Goal: Information Seeking & Learning: Understand process/instructions

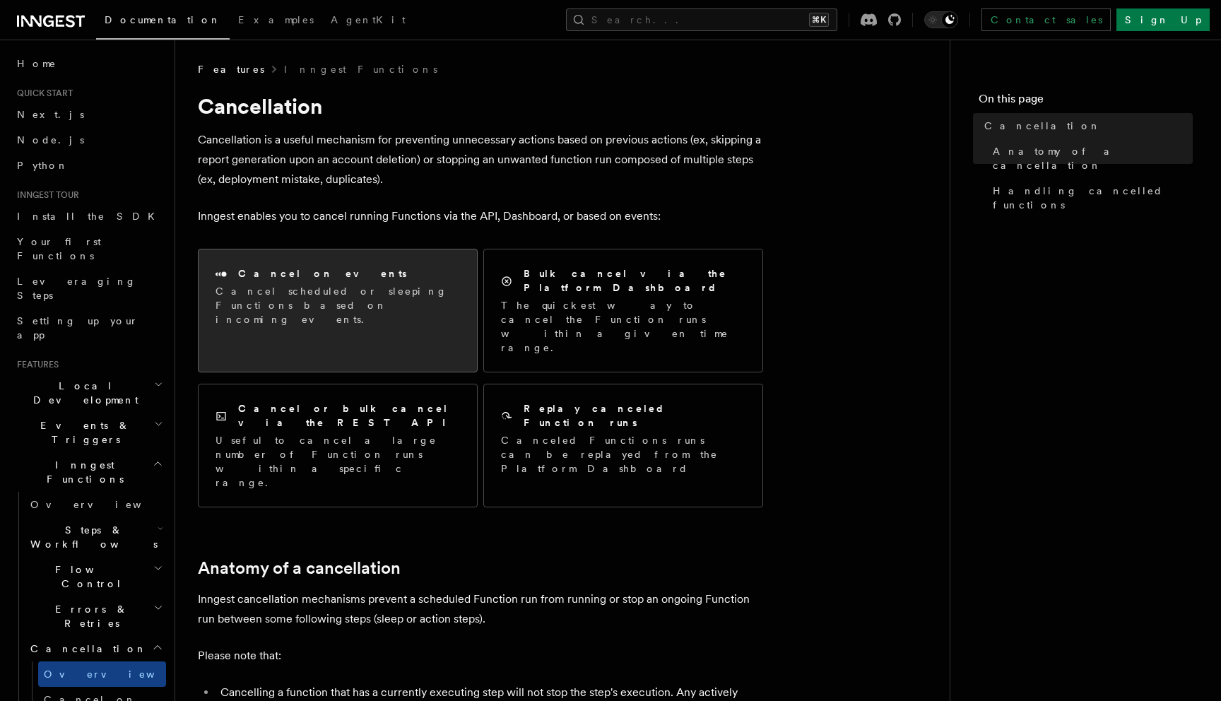
click at [385, 300] on p "Cancel scheduled or sleeping Functions based on incoming events." at bounding box center [338, 305] width 245 height 42
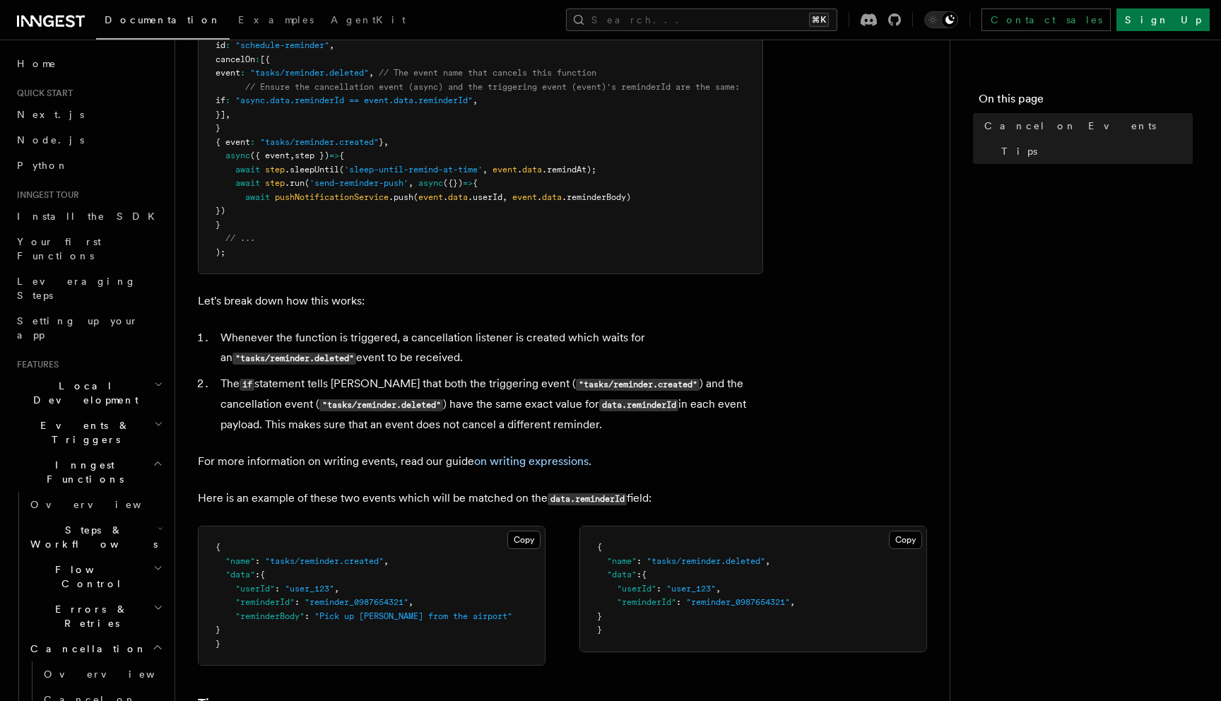
scroll to position [92, 0]
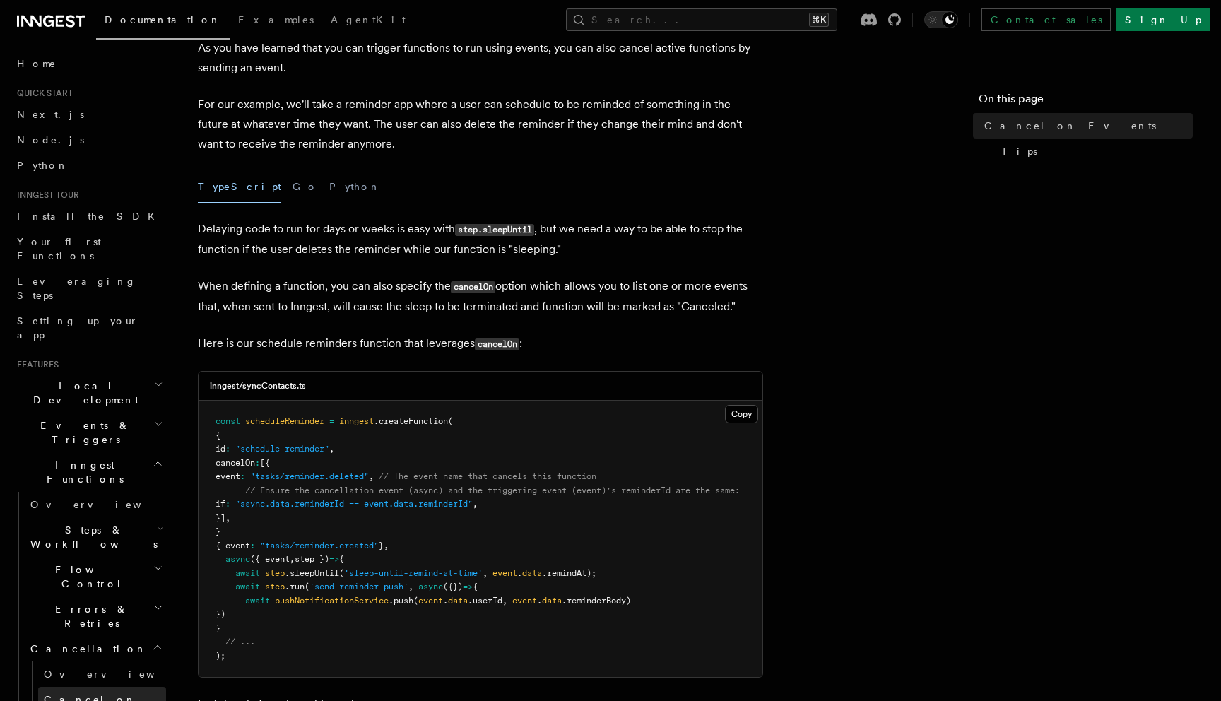
click at [100, 694] on span "Cancel on timeouts" at bounding box center [90, 706] width 93 height 25
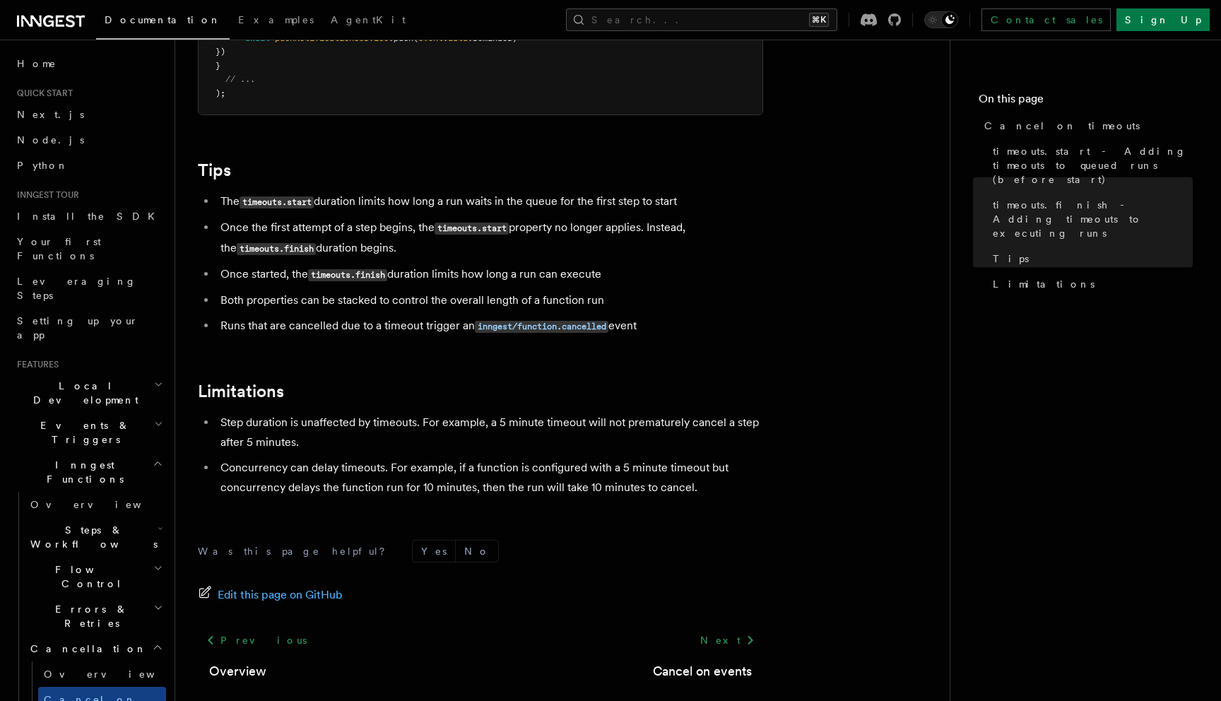
scroll to position [1259, 0]
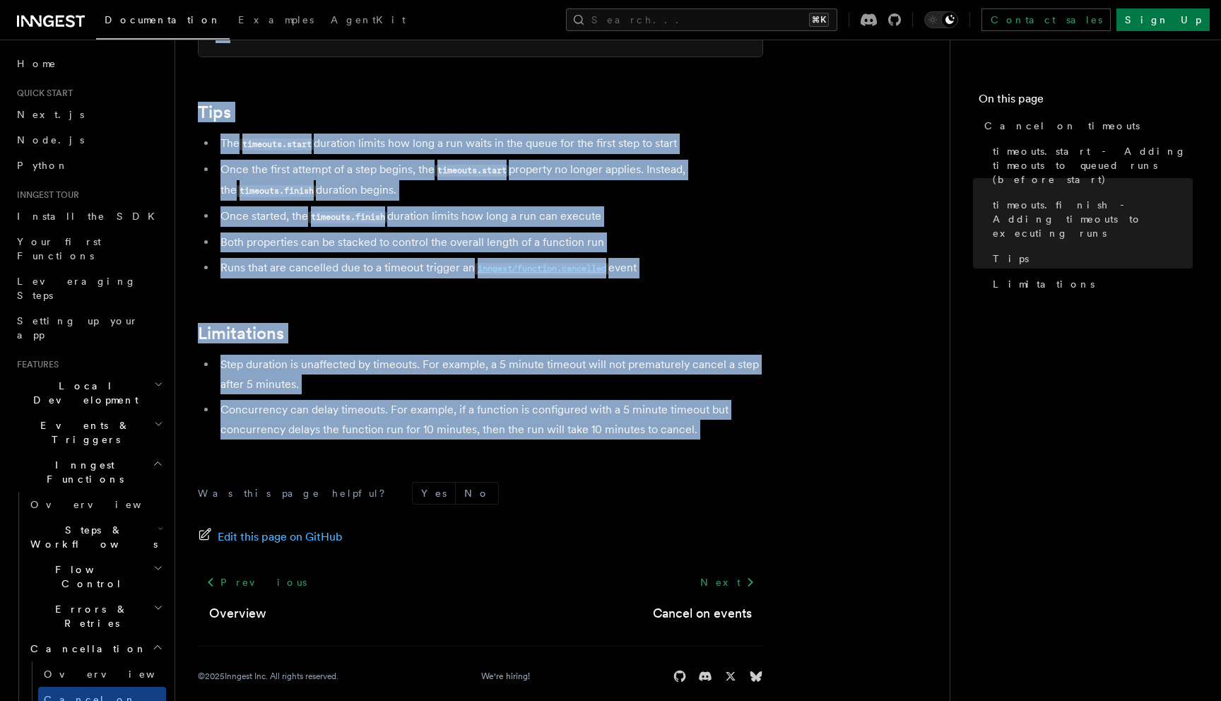
drag, startPoint x: 201, startPoint y: 109, endPoint x: 462, endPoint y: 439, distance: 420.7
copy article "Cancel on timeouts It's possible to force runs to cancel if they take too long …"
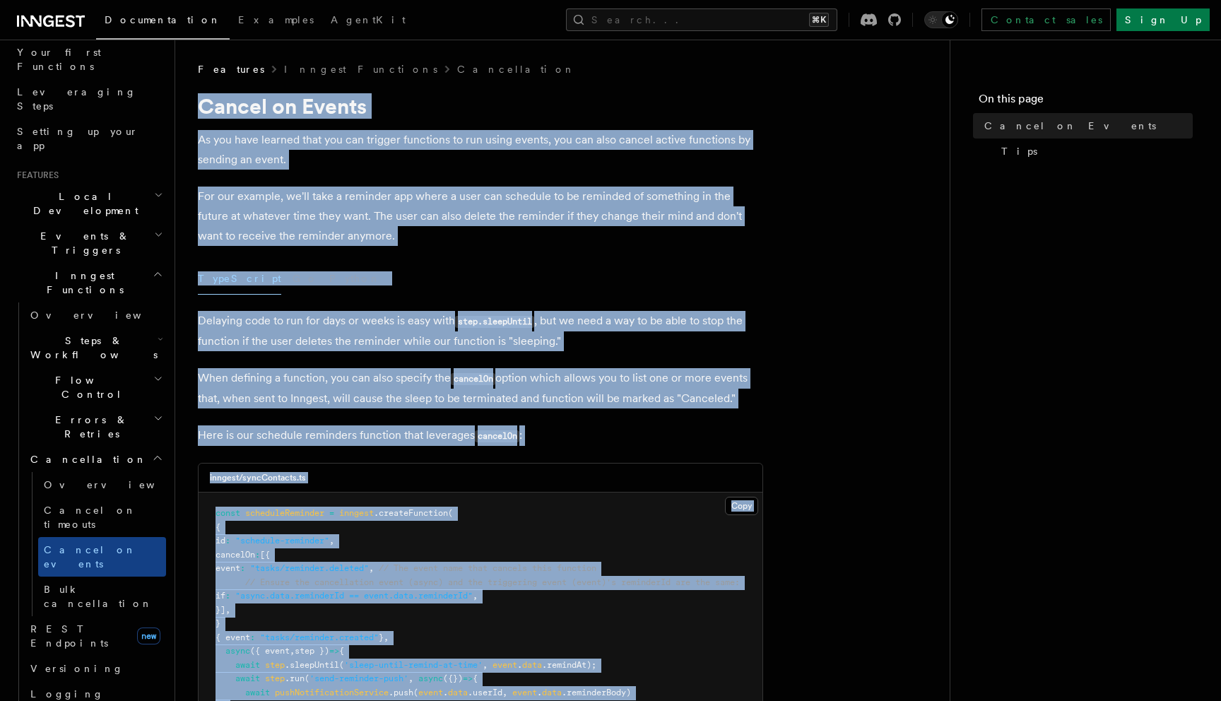
scroll to position [217, 0]
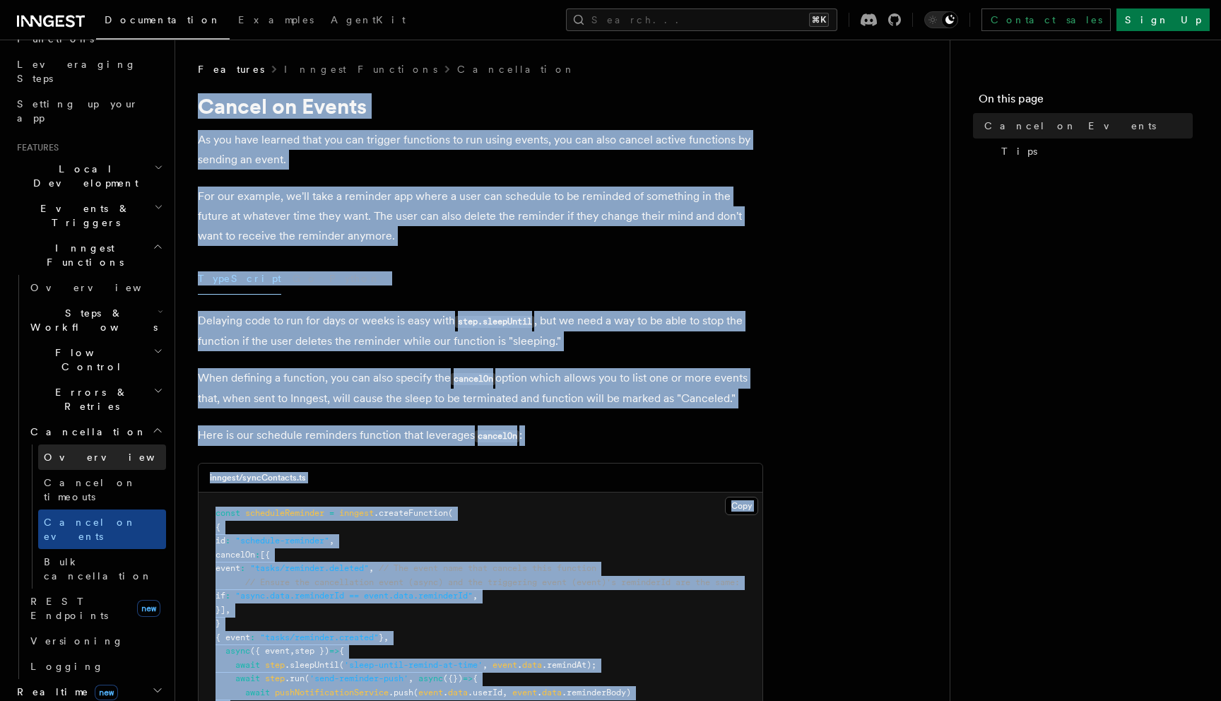
click at [90, 445] on link "Overview" at bounding box center [102, 457] width 128 height 25
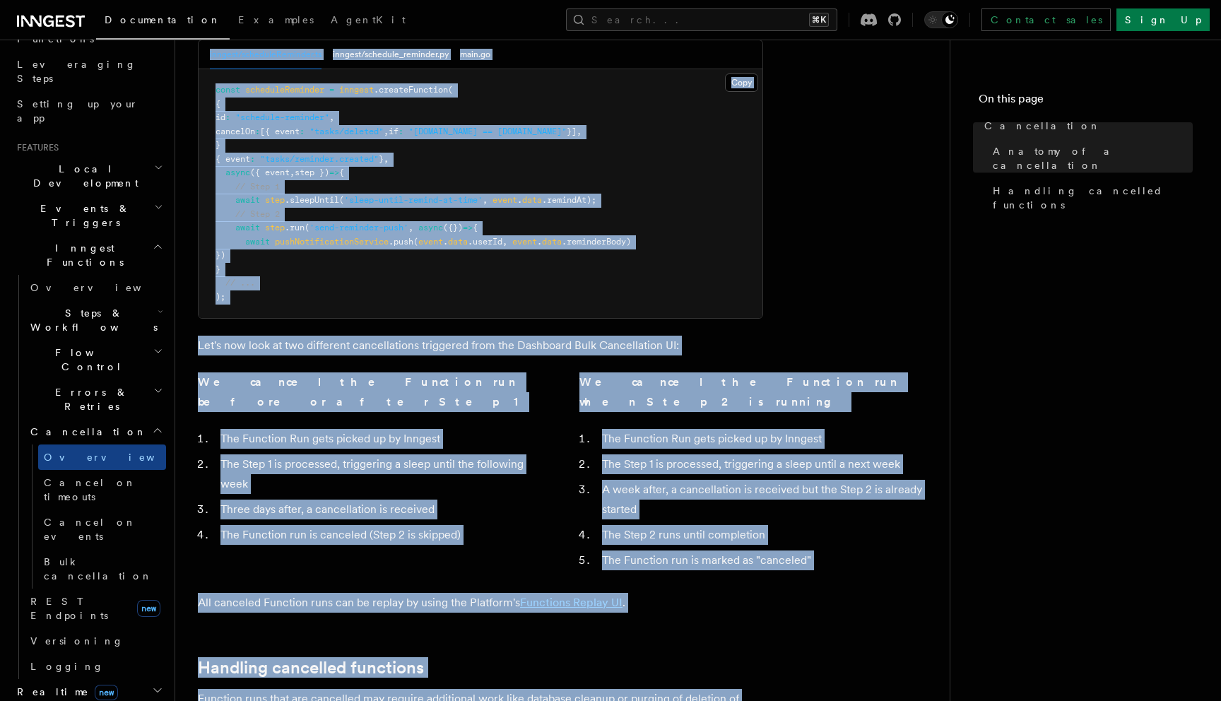
scroll to position [1043, 0]
